Goal: Complete application form

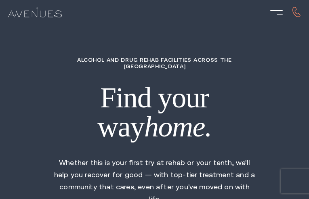
type input "FDpyBBGUUKRvjqKC"
type input "9621900352"
type input "[EMAIL_ADDRESS][DOMAIN_NAME]"
type input "JjhIhlAVxtDfZEP"
radio input "true"
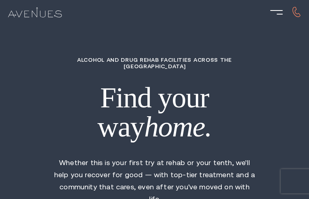
type input "mbNSxWEtlULCspS"
type input "NqkmLlSKYQBmndk"
type input "khbFEYUNjSJSuwOg"
type input "NjBNPksfUoaPhetq"
type input "gITEteboBBUMbw"
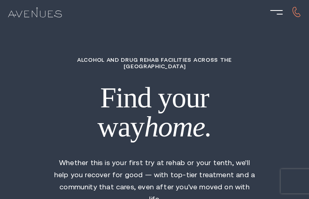
type input "4425542019"
type input "[EMAIL_ADDRESS][DOMAIN_NAME]"
